Goal: Transaction & Acquisition: Purchase product/service

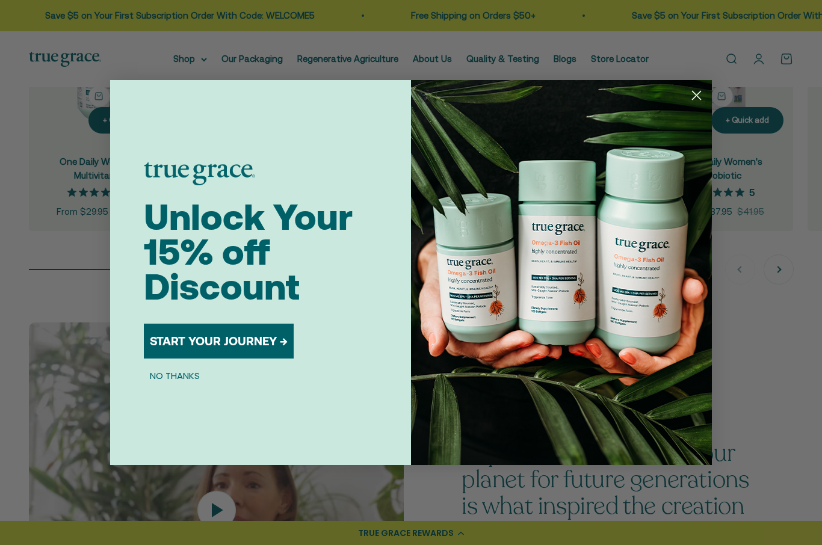
scroll to position [1222, 0]
click at [696, 105] on circle "Close dialog" at bounding box center [696, 95] width 20 height 20
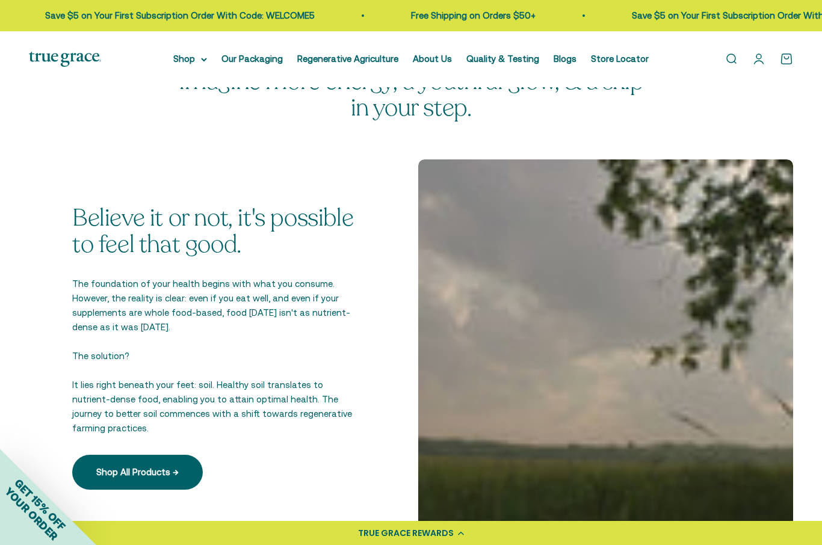
scroll to position [1889, 0]
click at [142, 460] on link "Shop All Products →" at bounding box center [137, 471] width 131 height 35
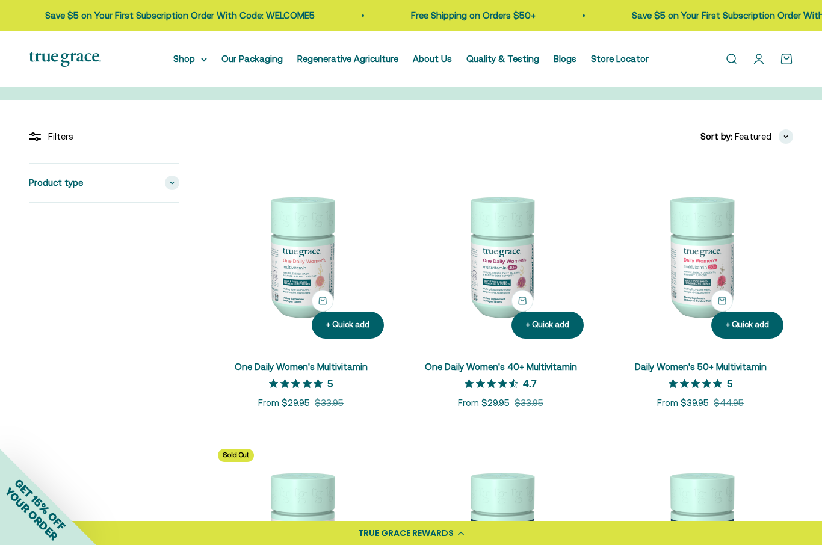
scroll to position [166, 0]
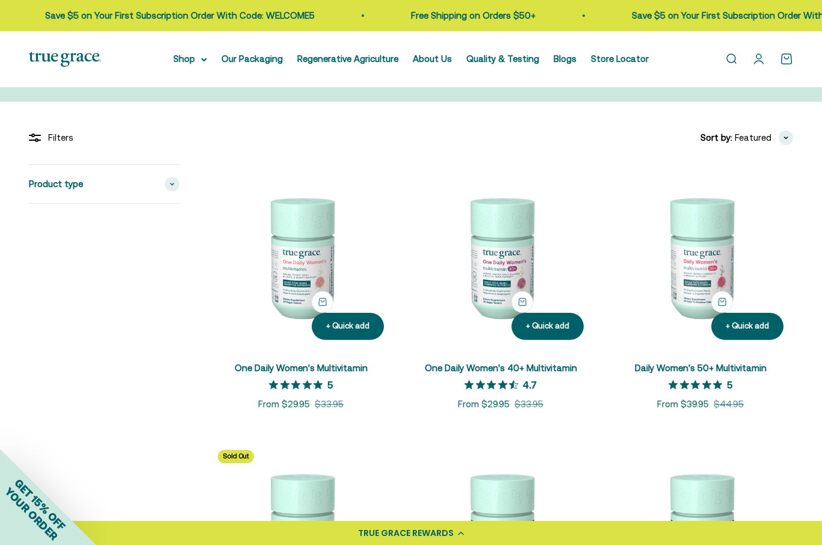
click at [700, 284] on img at bounding box center [700, 256] width 185 height 185
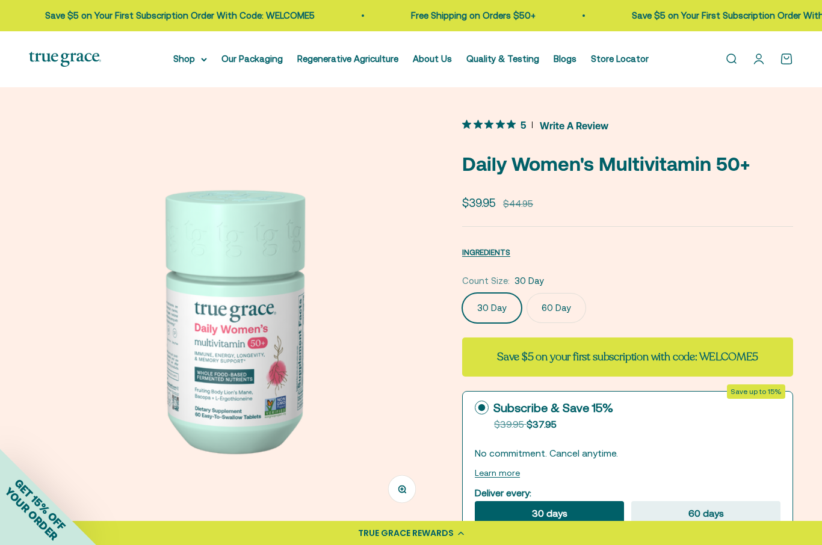
click at [550, 304] on label "60 Day" at bounding box center [556, 308] width 60 height 30
click at [462, 293] on input "60 Day" at bounding box center [461, 292] width 1 height 1
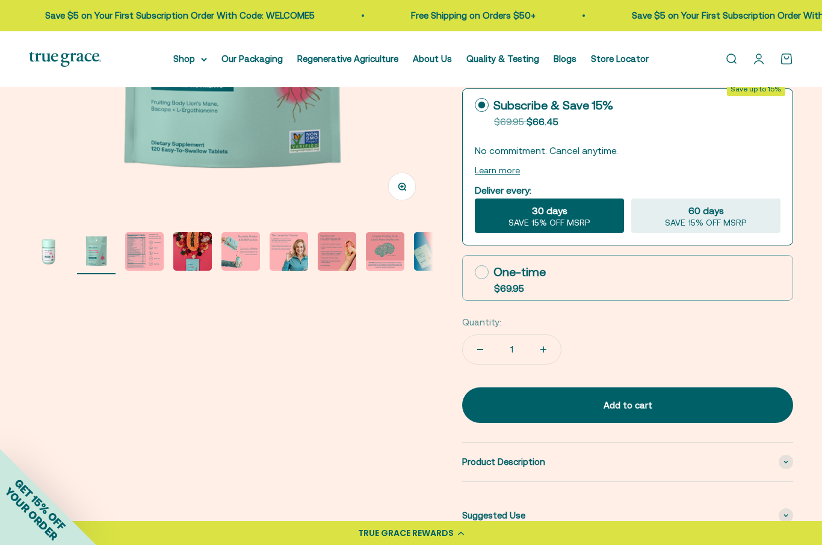
scroll to position [302, 0]
click at [486, 274] on icon at bounding box center [482, 273] width 14 height 14
click at [475, 273] on input "One-time $69.95" at bounding box center [474, 273] width 1 height 1
radio input "true"
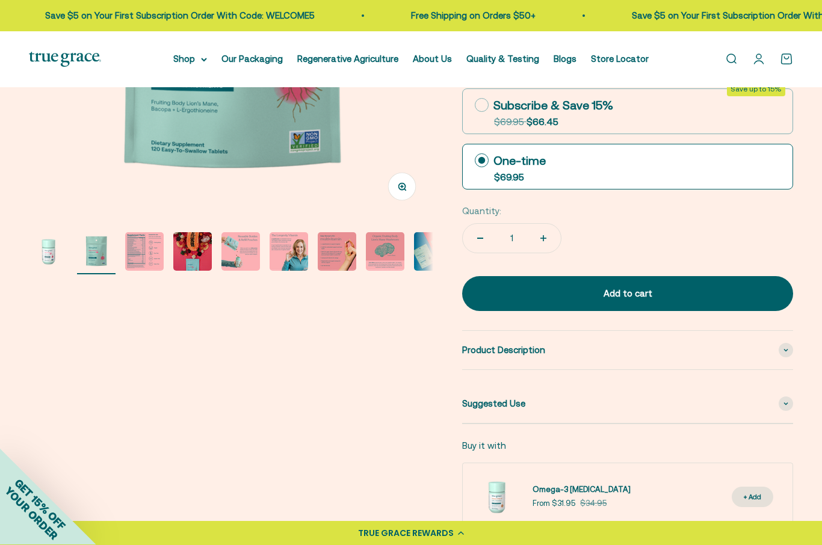
scroll to position [303, 0]
click at [553, 297] on div "Add to cart" at bounding box center [627, 293] width 283 height 14
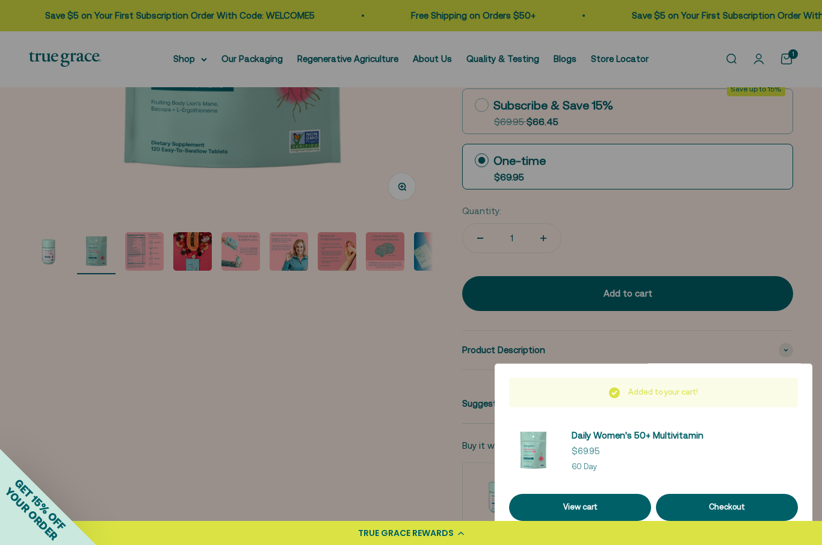
click at [726, 498] on button "Checkout" at bounding box center [727, 507] width 142 height 27
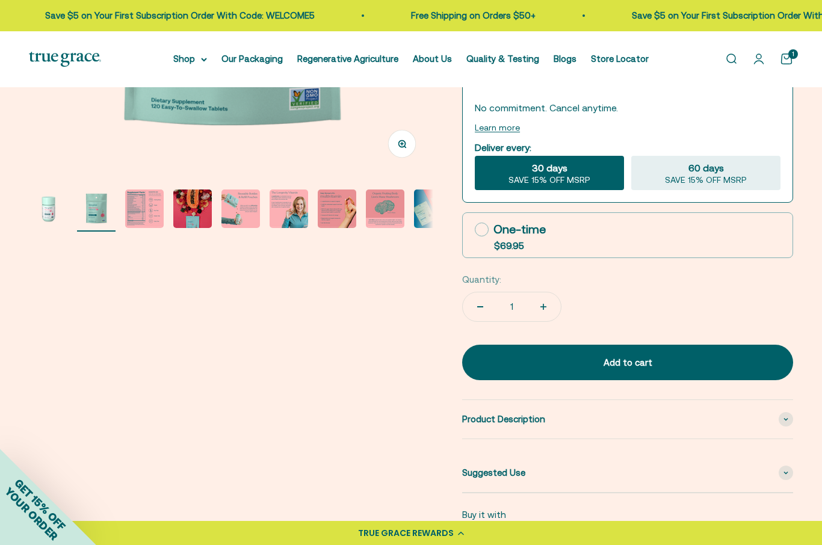
scroll to position [347, 0]
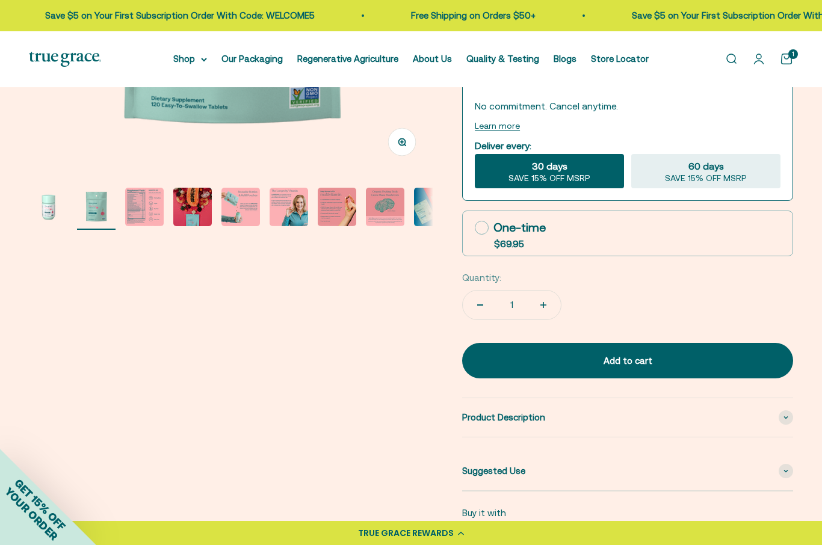
click at [475, 233] on icon at bounding box center [482, 228] width 14 height 14
click at [475, 228] on input "One-time $69.95" at bounding box center [474, 227] width 1 height 1
radio input "true"
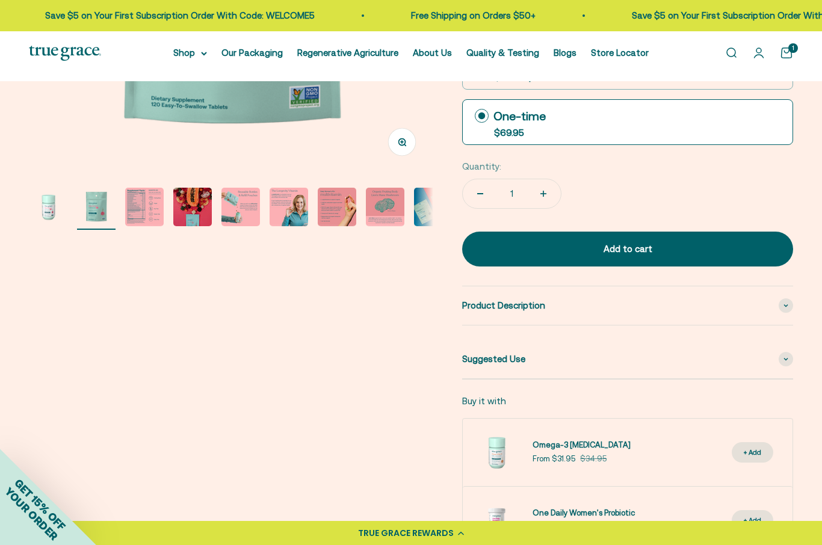
scroll to position [150, 0]
